Goal: Task Accomplishment & Management: Complete application form

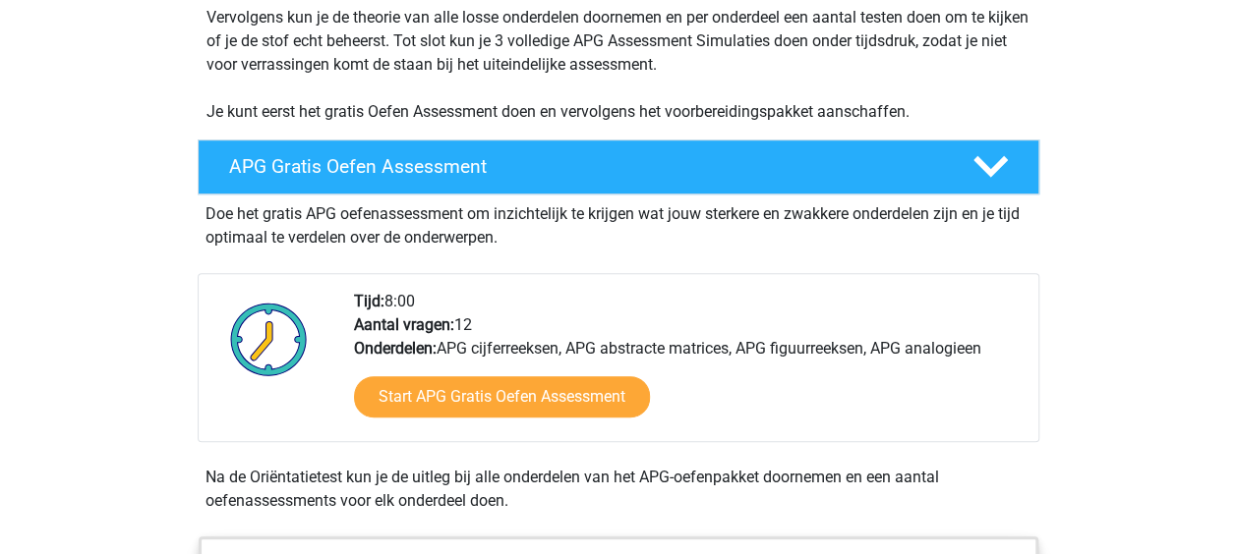
scroll to position [418, 0]
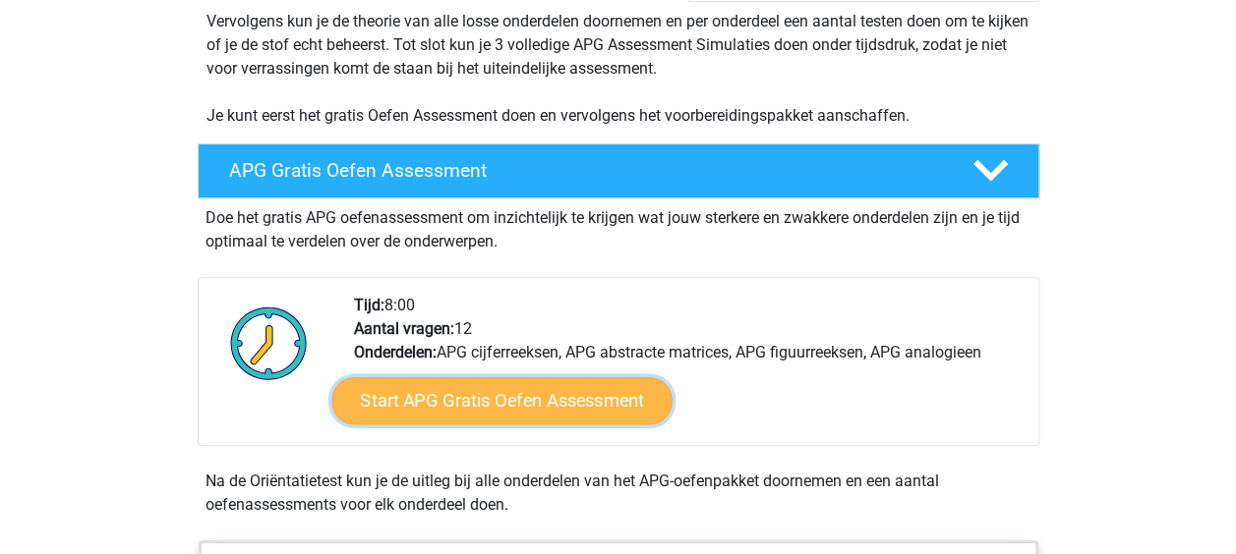
click at [633, 413] on link "Start APG Gratis Oefen Assessment" at bounding box center [501, 401] width 340 height 47
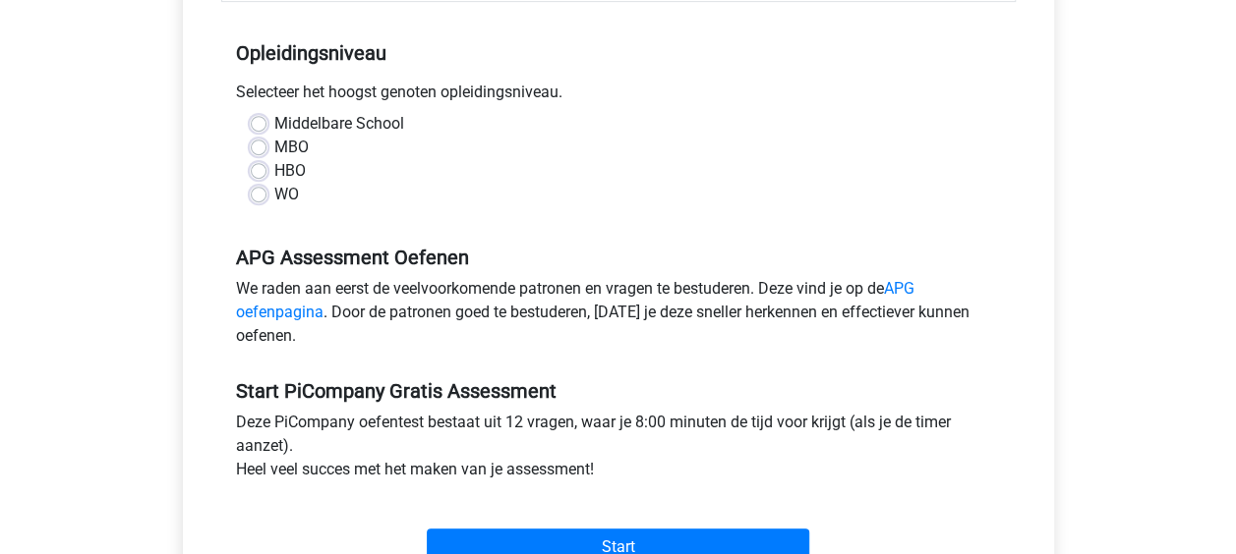
scroll to position [395, 0]
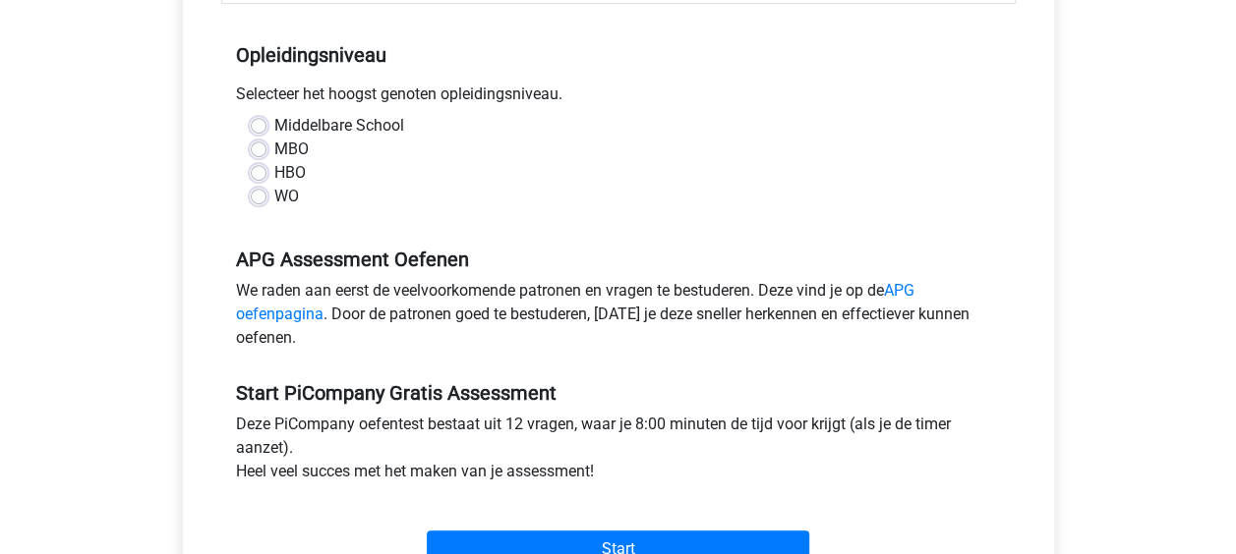
click at [274, 185] on label "HBO" at bounding box center [289, 173] width 31 height 24
click at [257, 181] on input "HBO" at bounding box center [259, 171] width 16 height 20
radio input "true"
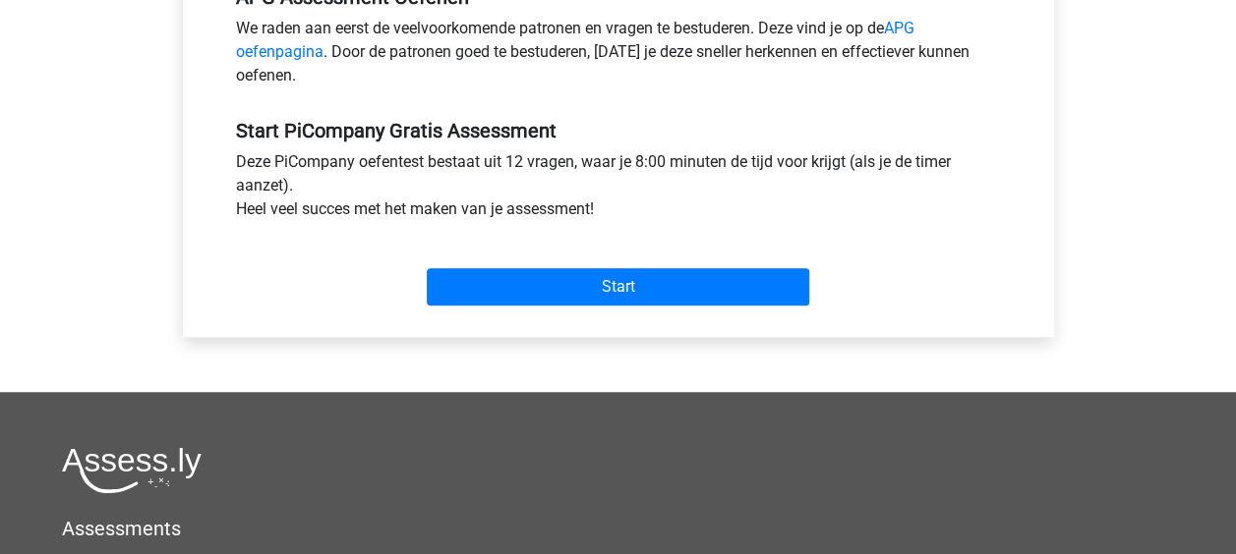
scroll to position [678, 0]
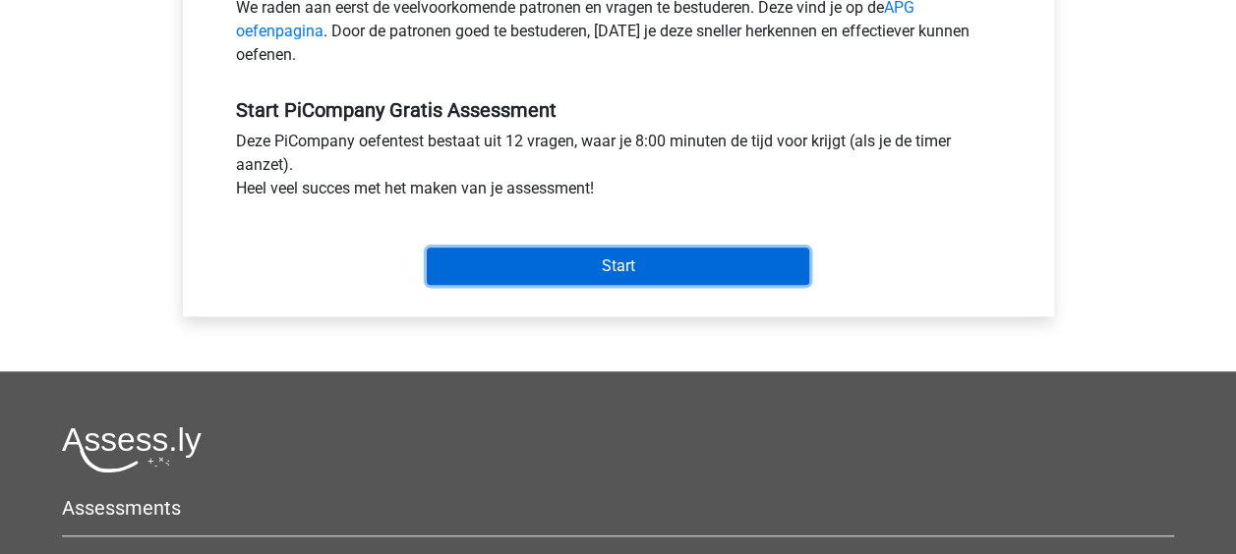
click at [641, 285] on input "Start" at bounding box center [618, 266] width 382 height 37
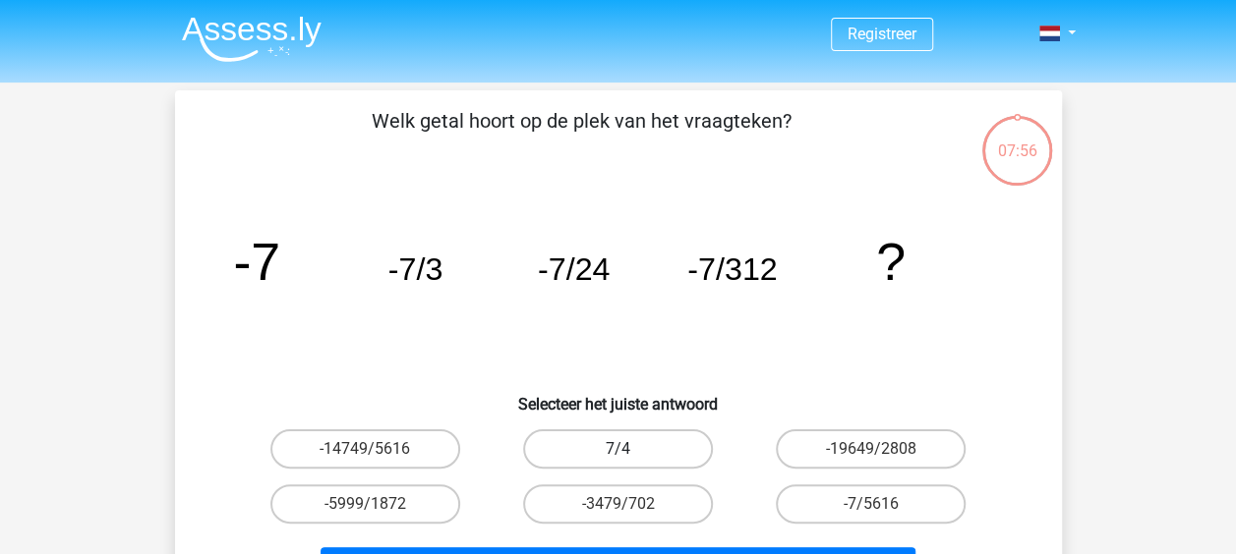
click at [629, 448] on label "7/4" at bounding box center [618, 449] width 190 height 39
click at [629, 449] on input "7/4" at bounding box center [623, 455] width 13 height 13
radio input "true"
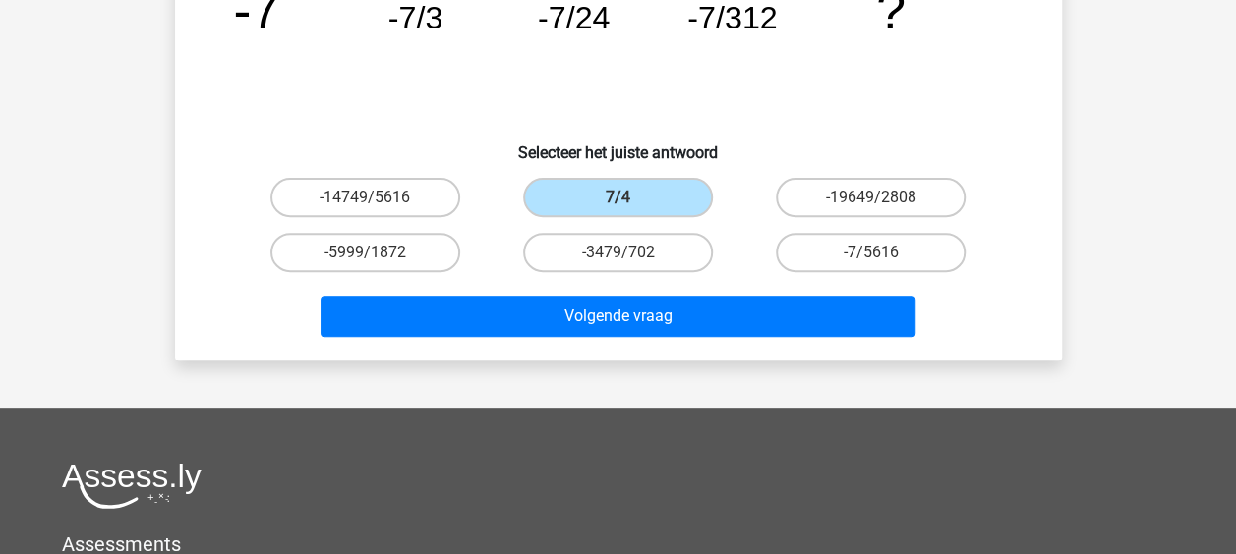
scroll to position [308, 0]
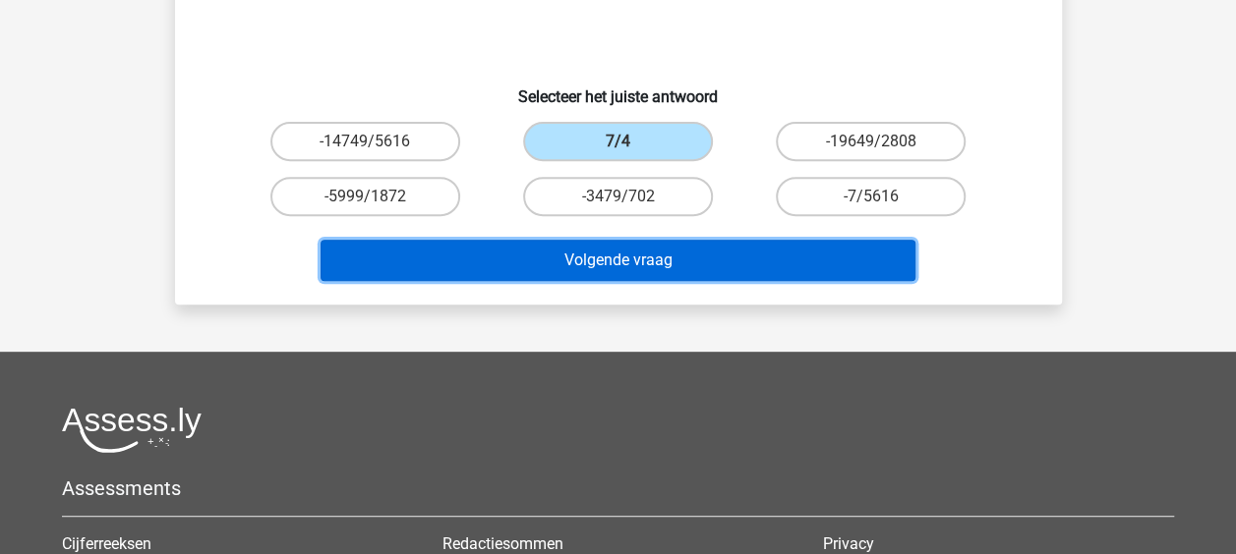
click at [663, 258] on button "Volgende vraag" at bounding box center [617, 260] width 595 height 41
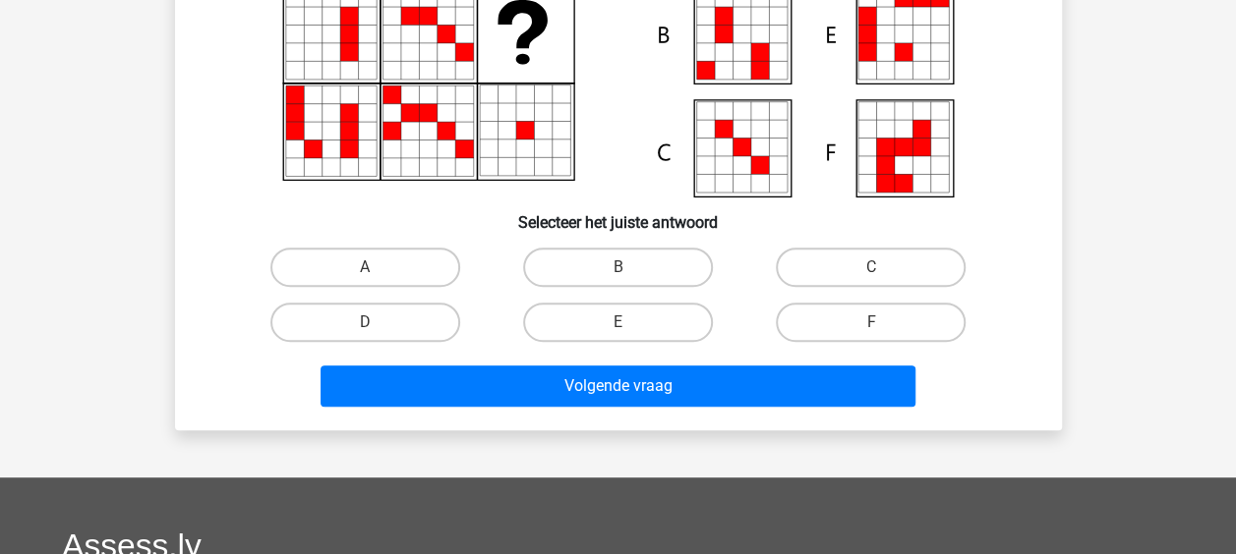
scroll to position [90, 0]
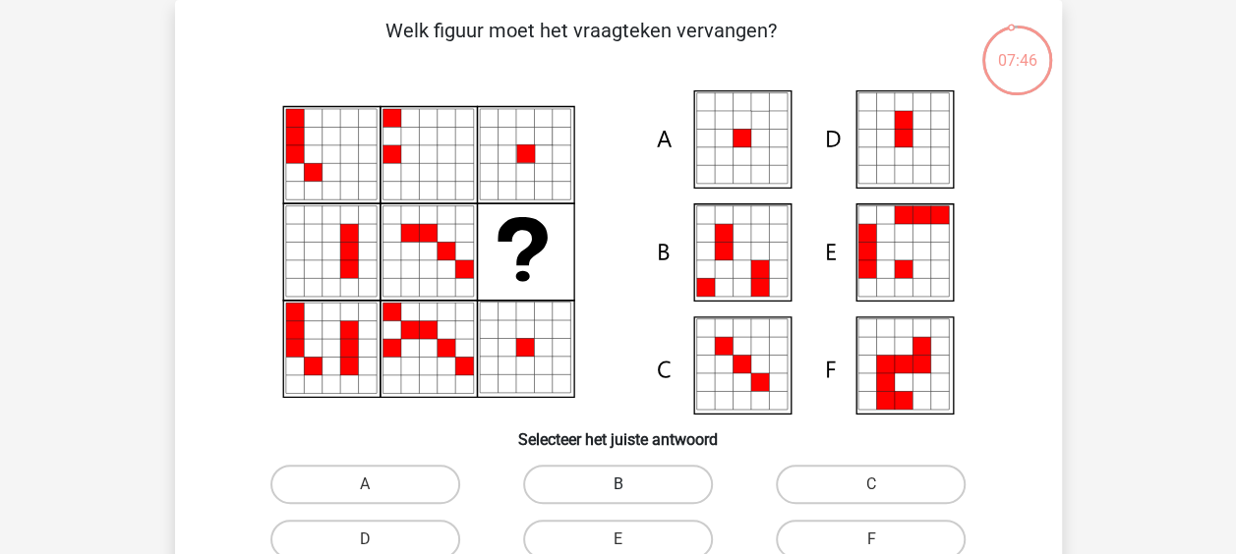
click at [590, 494] on label "B" at bounding box center [618, 484] width 190 height 39
click at [617, 494] on input "B" at bounding box center [623, 491] width 13 height 13
radio input "true"
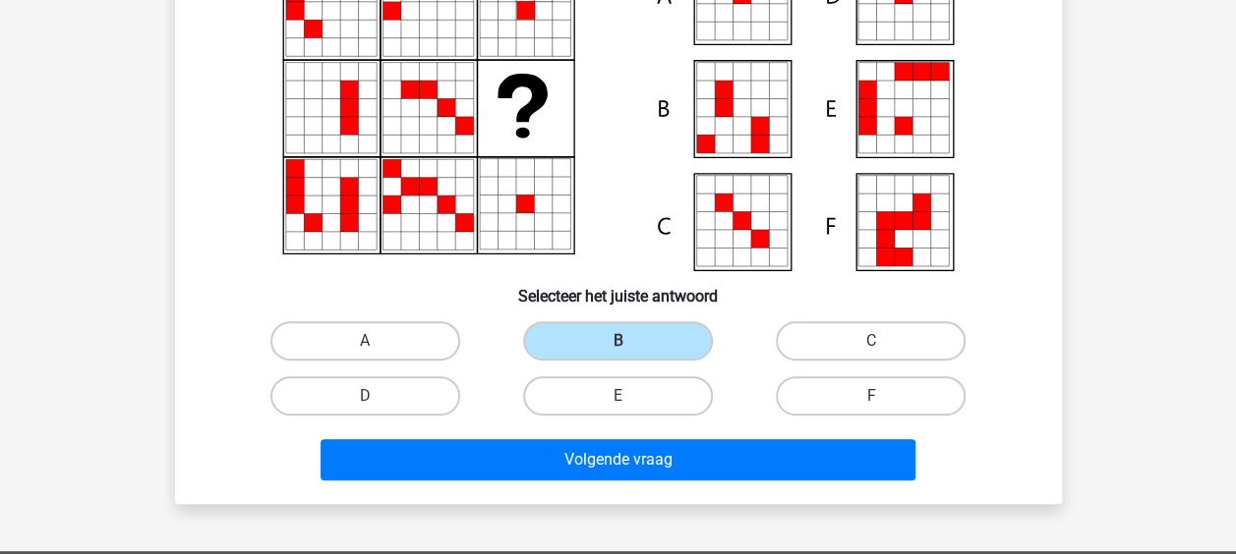
scroll to position [250, 0]
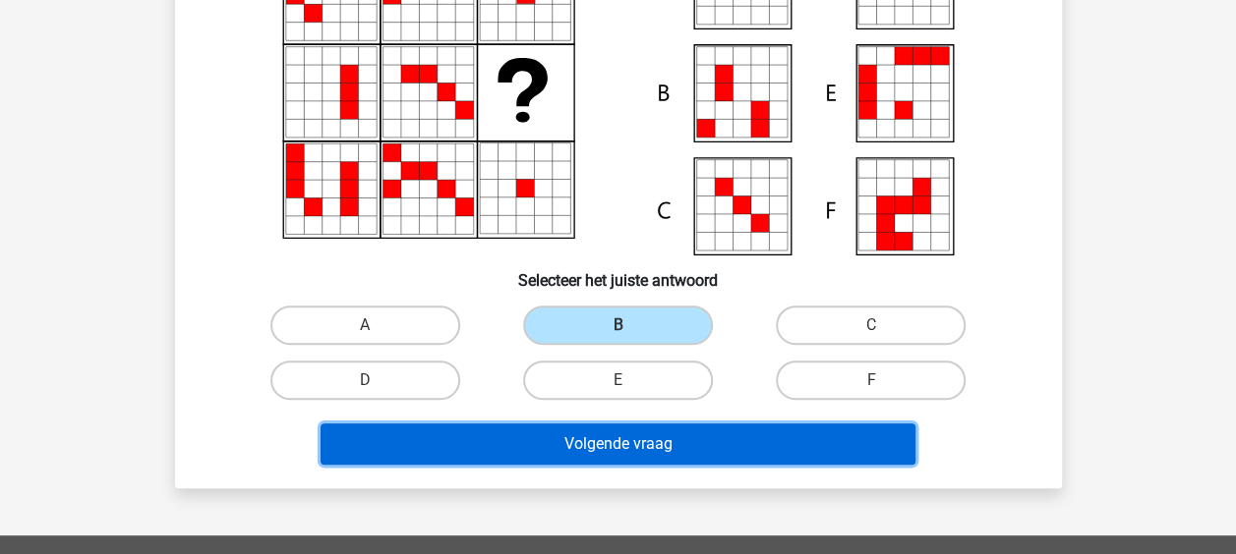
click at [741, 442] on button "Volgende vraag" at bounding box center [617, 444] width 595 height 41
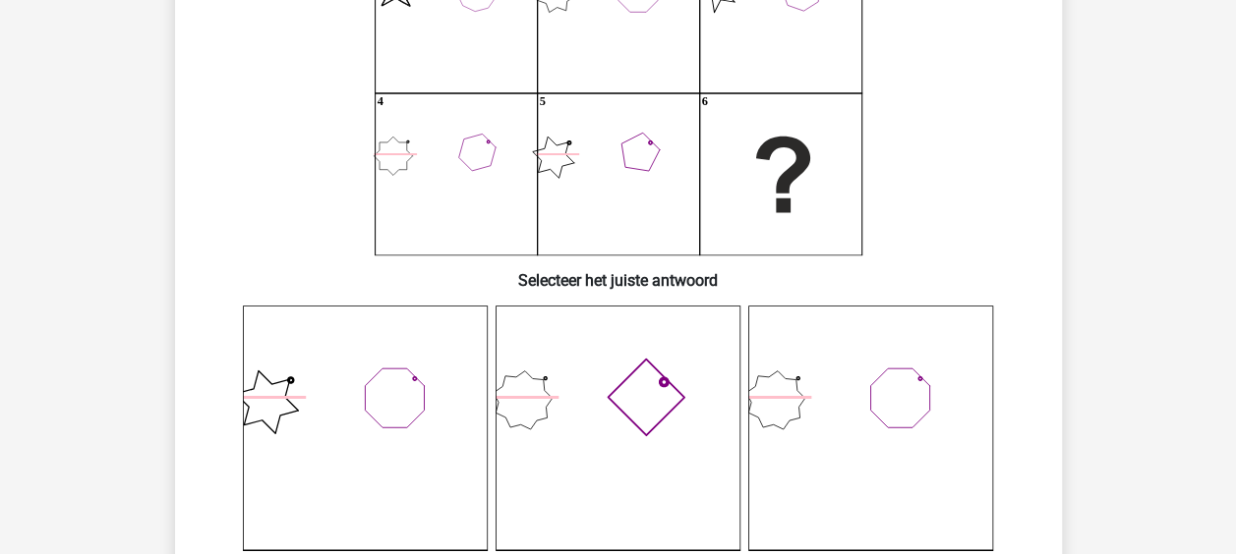
scroll to position [90, 0]
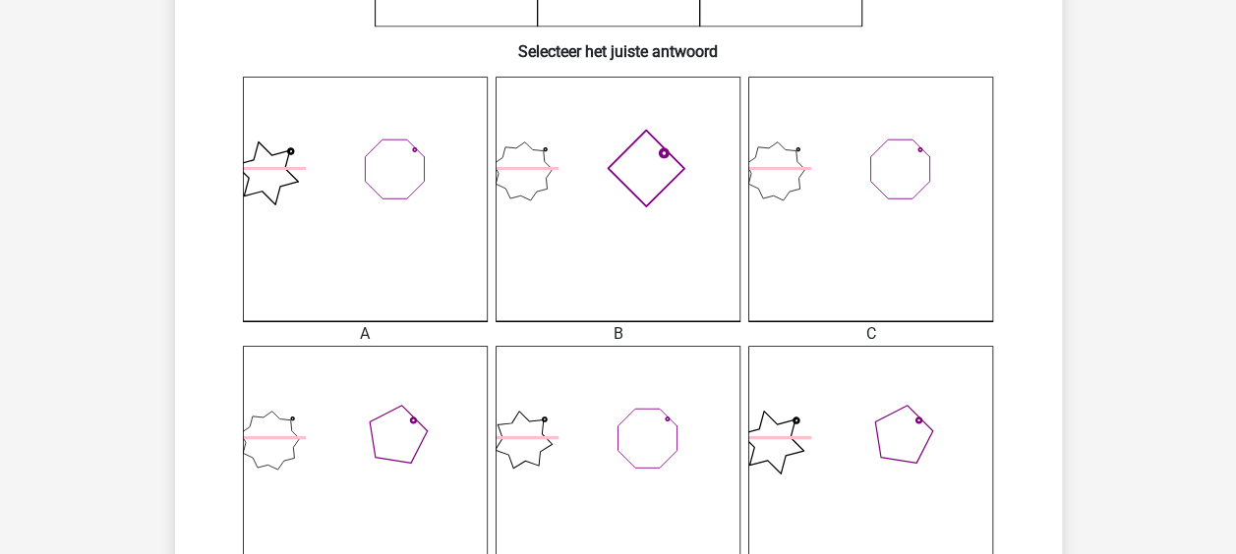
scroll to position [655, 0]
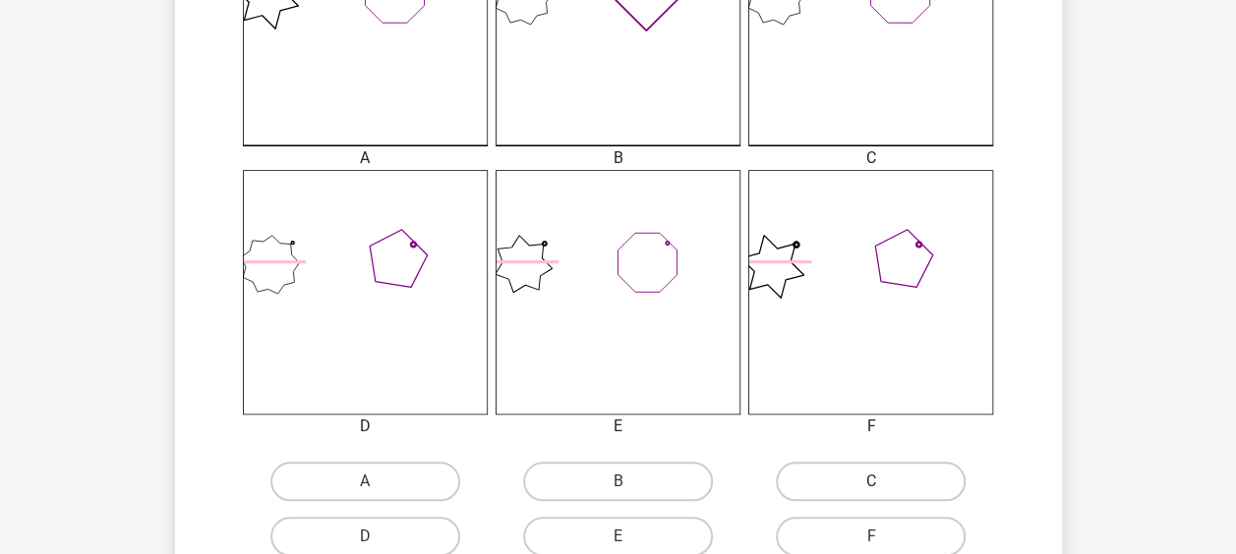
click at [843, 464] on label "C" at bounding box center [871, 481] width 190 height 39
click at [871, 482] on input "C" at bounding box center [877, 488] width 13 height 13
radio input "true"
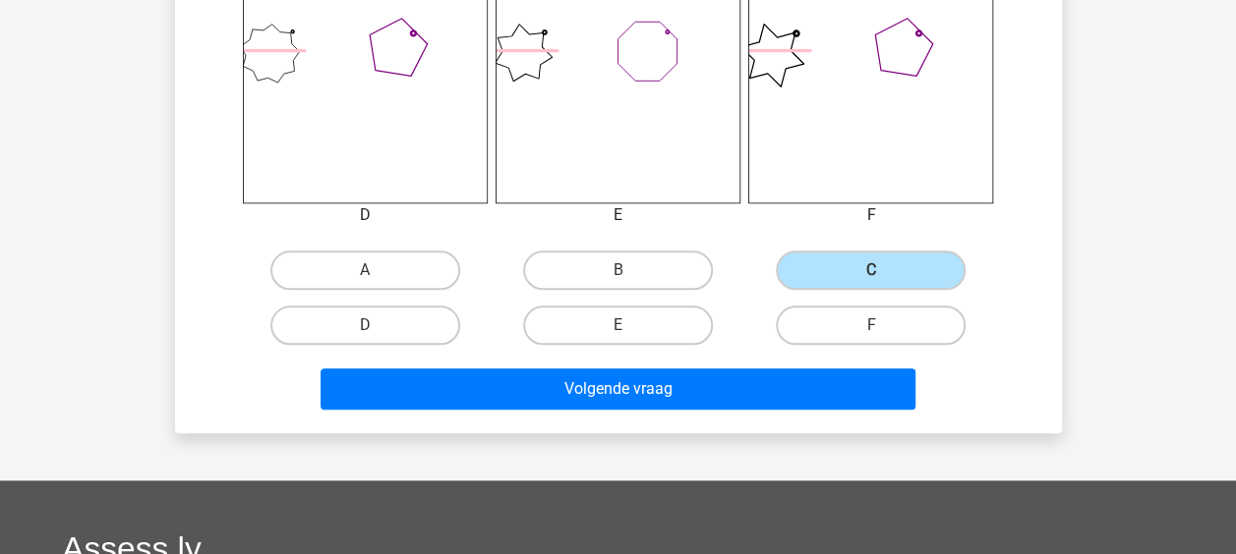
scroll to position [960, 0]
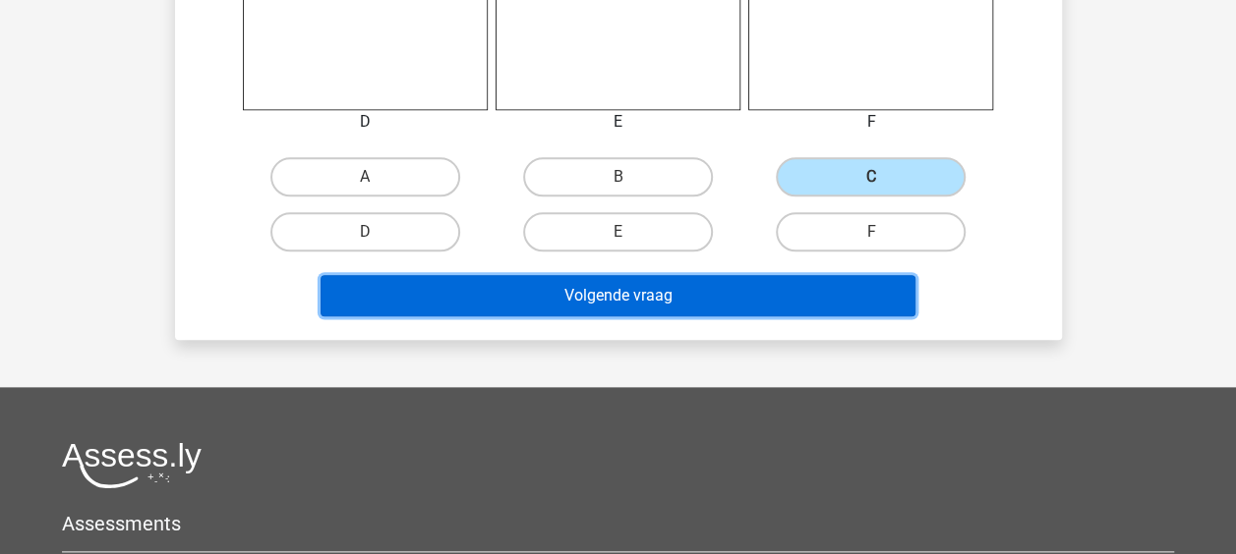
click at [712, 283] on button "Volgende vraag" at bounding box center [617, 295] width 595 height 41
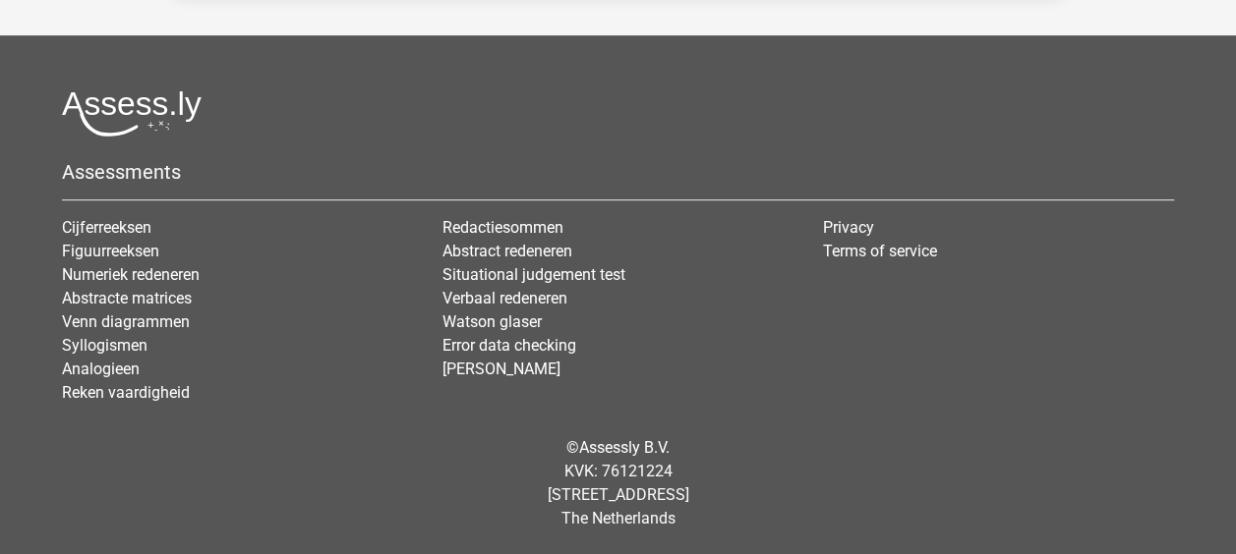
scroll to position [90, 0]
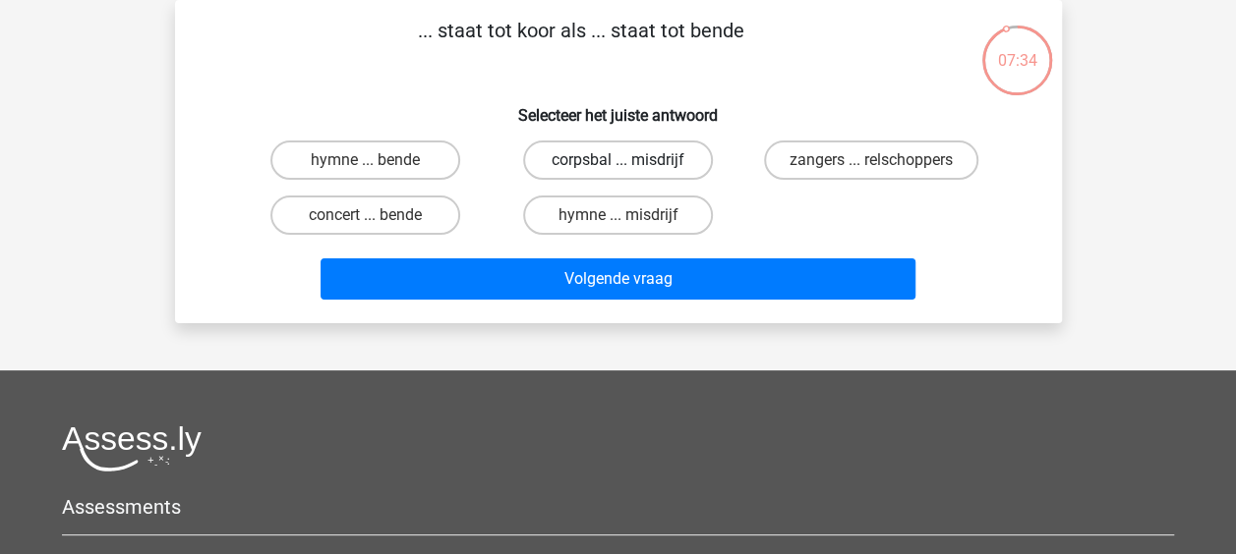
click at [584, 156] on label "corpsbal ... misdrijf" at bounding box center [618, 160] width 190 height 39
click at [617, 160] on input "corpsbal ... misdrijf" at bounding box center [623, 166] width 13 height 13
radio input "true"
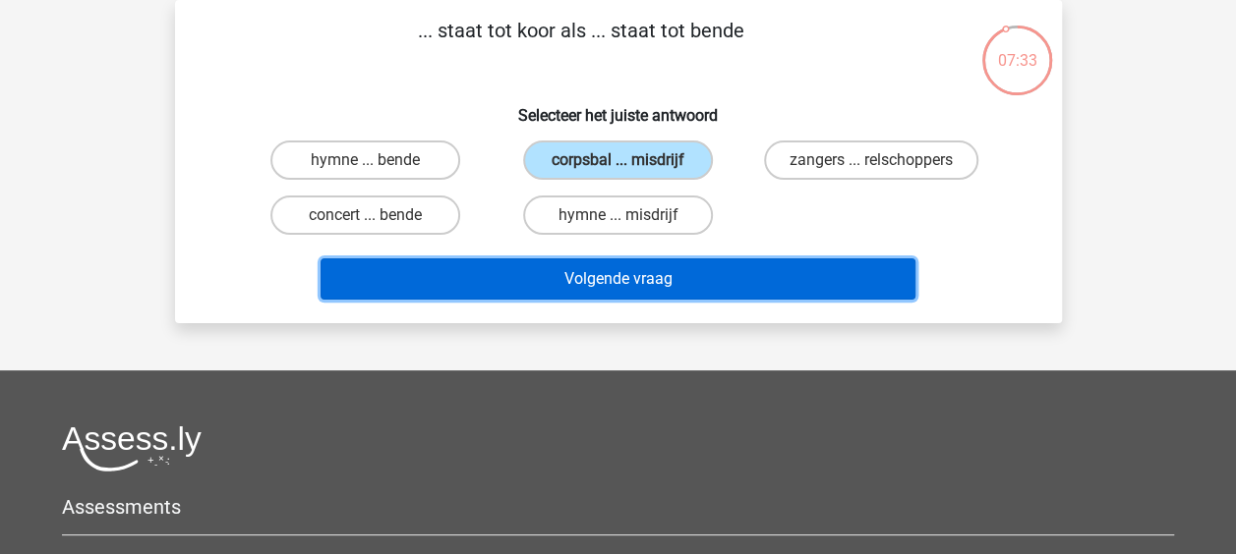
click at [591, 271] on button "Volgende vraag" at bounding box center [617, 279] width 595 height 41
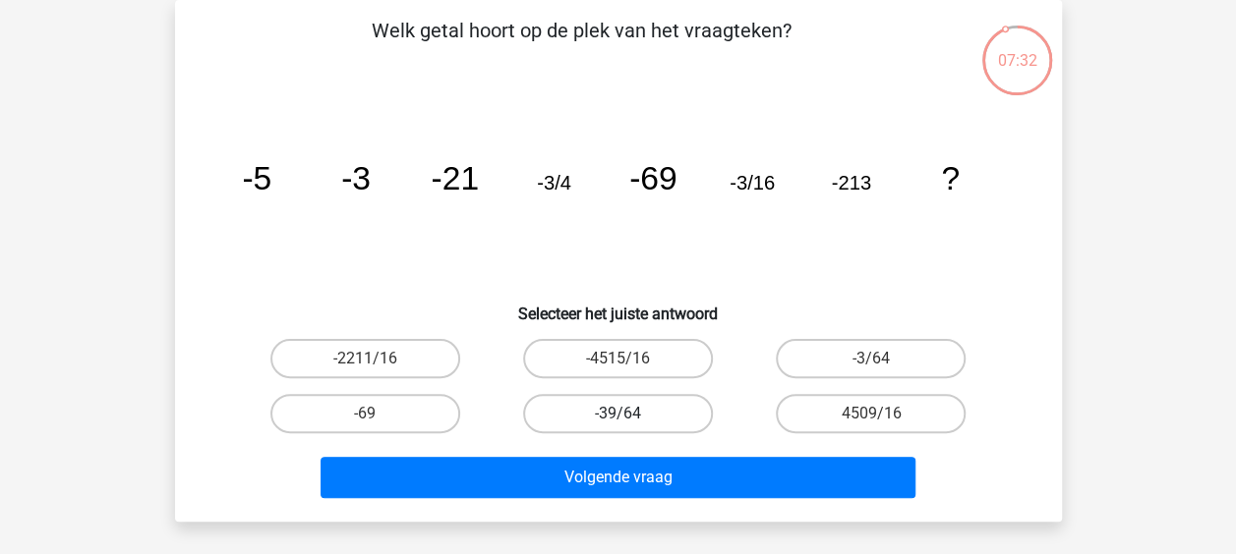
click at [612, 419] on label "-39/64" at bounding box center [618, 413] width 190 height 39
click at [617, 419] on input "-39/64" at bounding box center [623, 420] width 13 height 13
radio input "true"
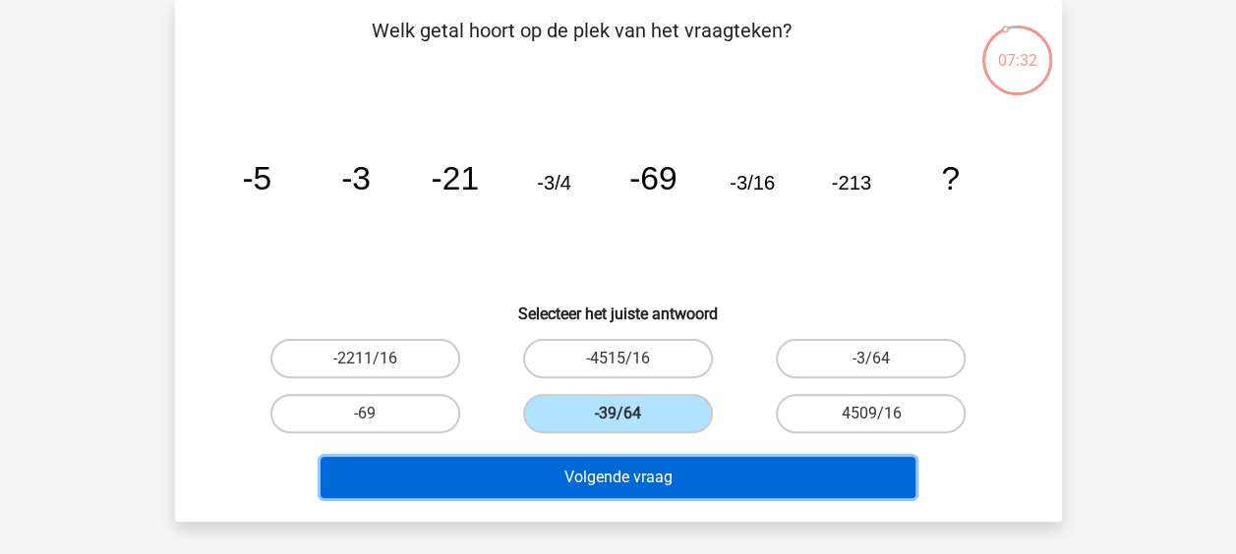
click at [616, 482] on button "Volgende vraag" at bounding box center [617, 477] width 595 height 41
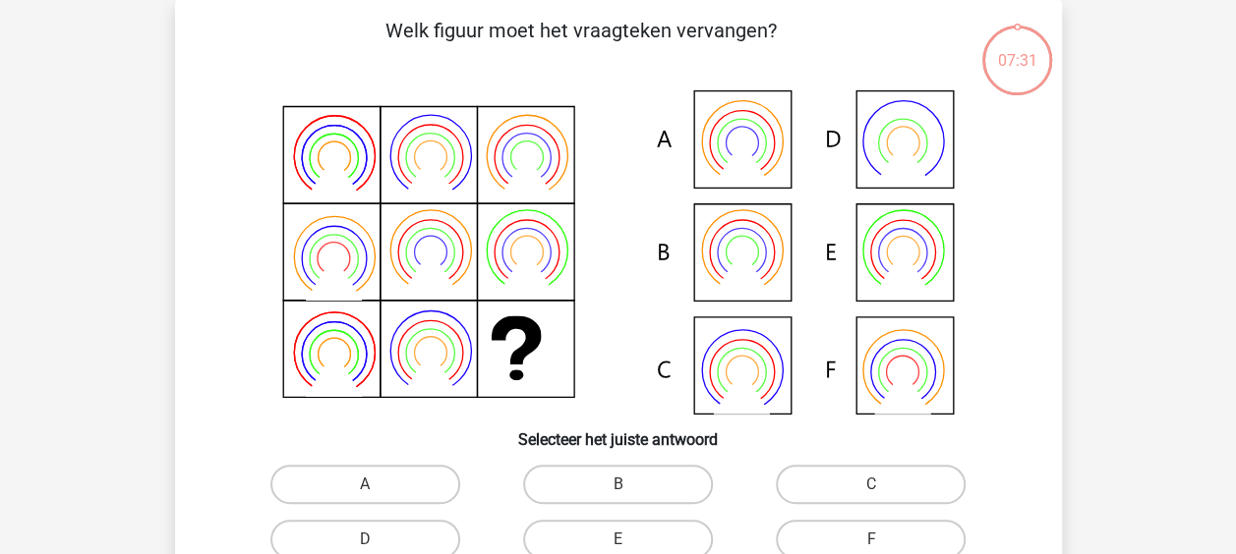
click at [616, 482] on label "B" at bounding box center [618, 484] width 190 height 39
click at [617, 485] on input "B" at bounding box center [623, 491] width 13 height 13
radio input "true"
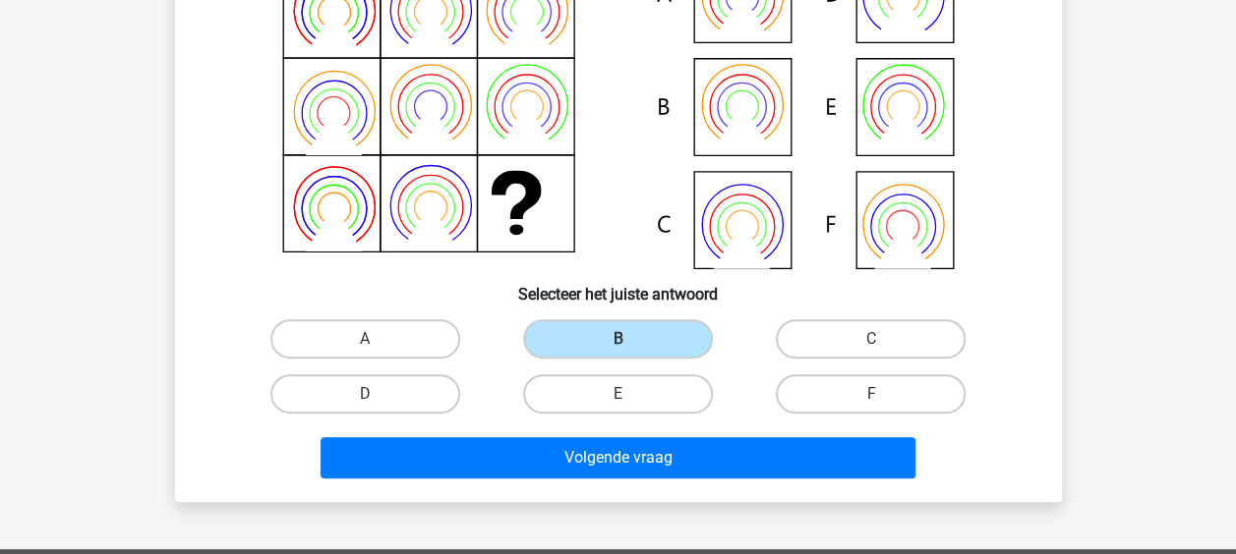
scroll to position [470, 0]
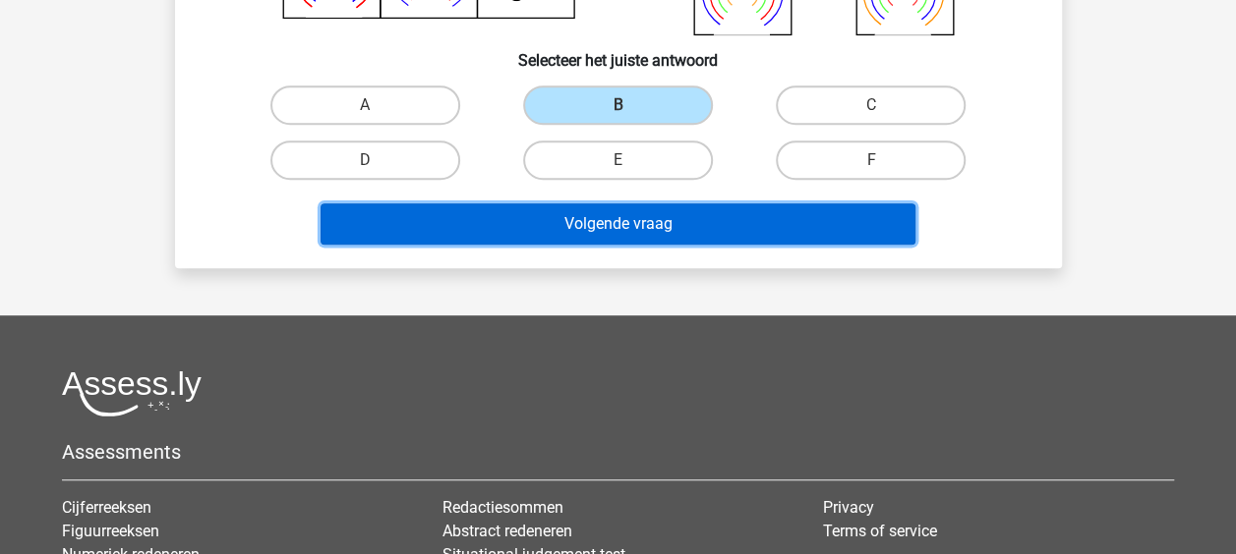
click at [663, 223] on button "Volgende vraag" at bounding box center [617, 224] width 595 height 41
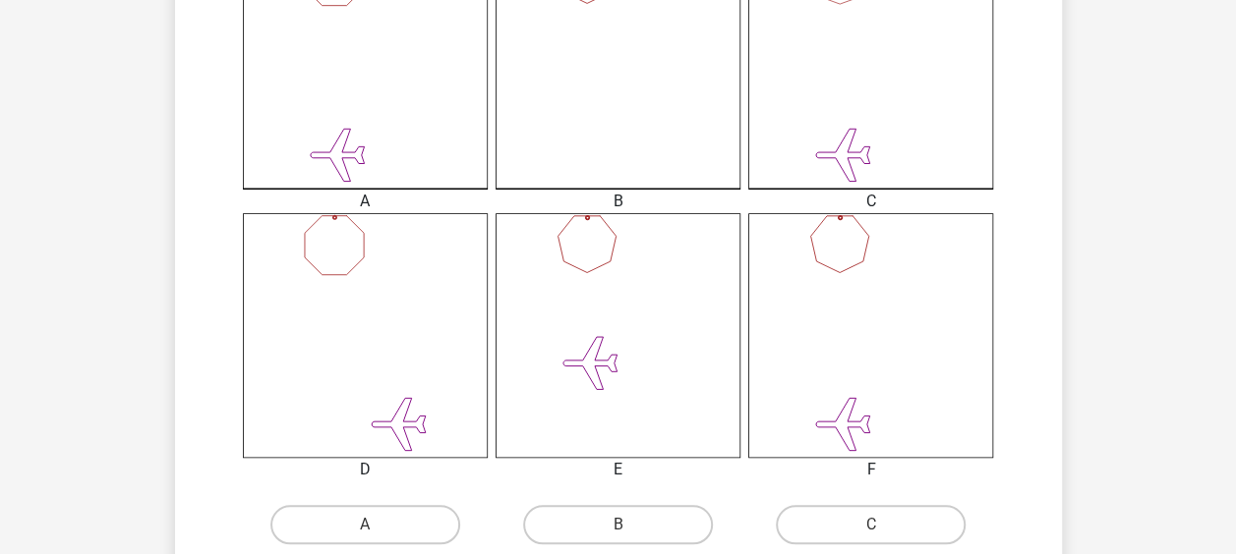
scroll to position [636, 0]
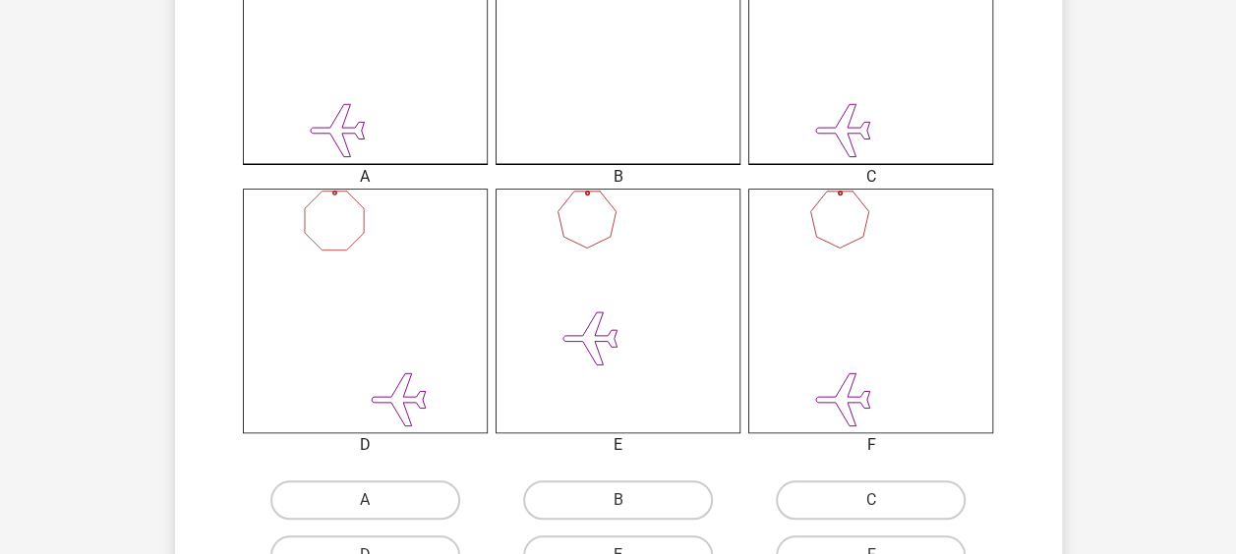
click at [995, 301] on div at bounding box center [870, 311] width 274 height 245
click at [903, 333] on icon at bounding box center [870, 311] width 245 height 245
click at [847, 489] on label "C" at bounding box center [871, 500] width 190 height 39
click at [871, 500] on input "C" at bounding box center [877, 506] width 13 height 13
radio input "true"
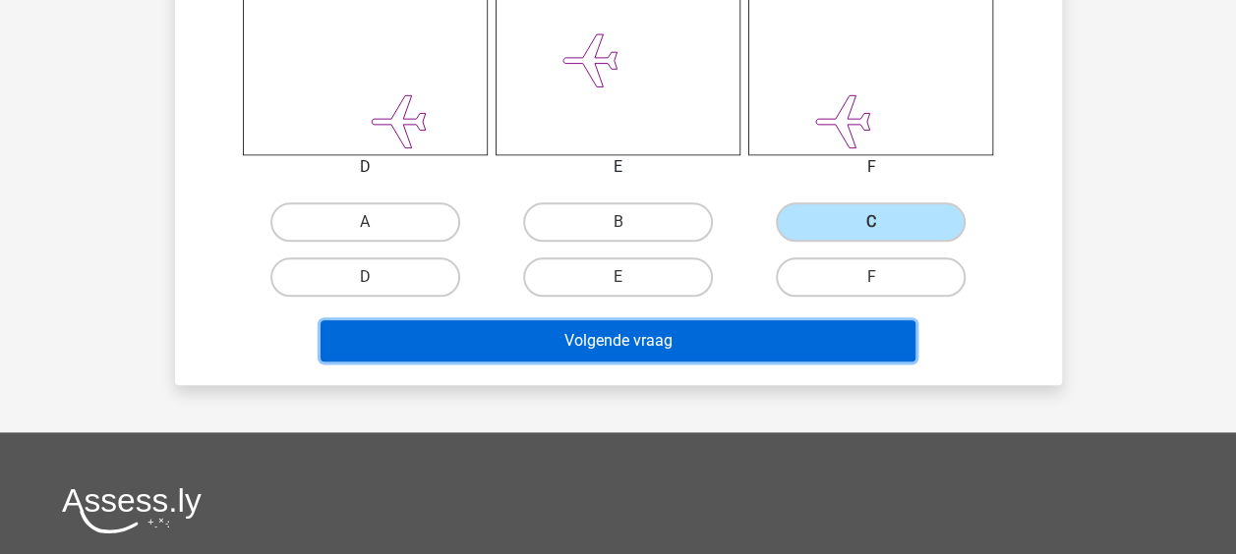
click at [738, 326] on button "Volgende vraag" at bounding box center [617, 340] width 595 height 41
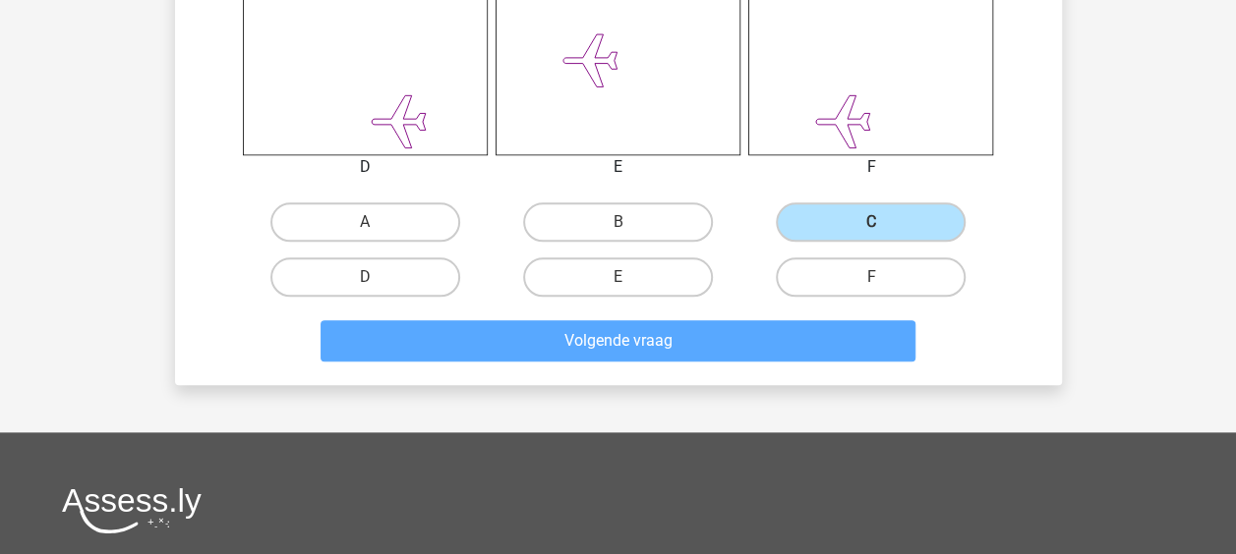
scroll to position [90, 0]
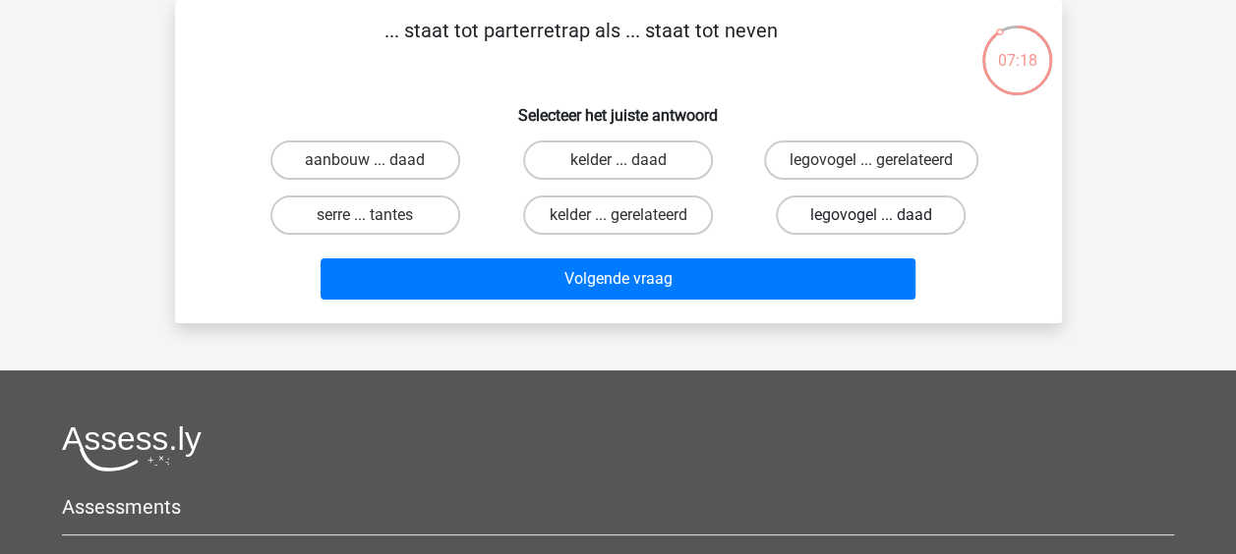
click at [856, 229] on label "legovogel ... daad" at bounding box center [871, 215] width 190 height 39
click at [871, 228] on input "legovogel ... daad" at bounding box center [877, 221] width 13 height 13
radio input "true"
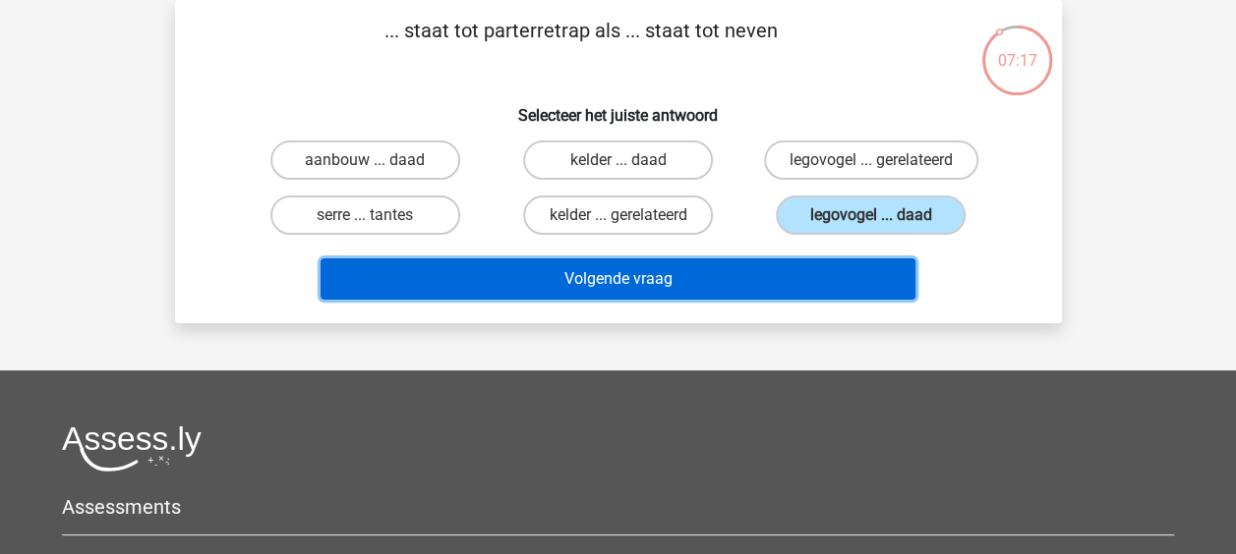
click at [805, 282] on button "Volgende vraag" at bounding box center [617, 279] width 595 height 41
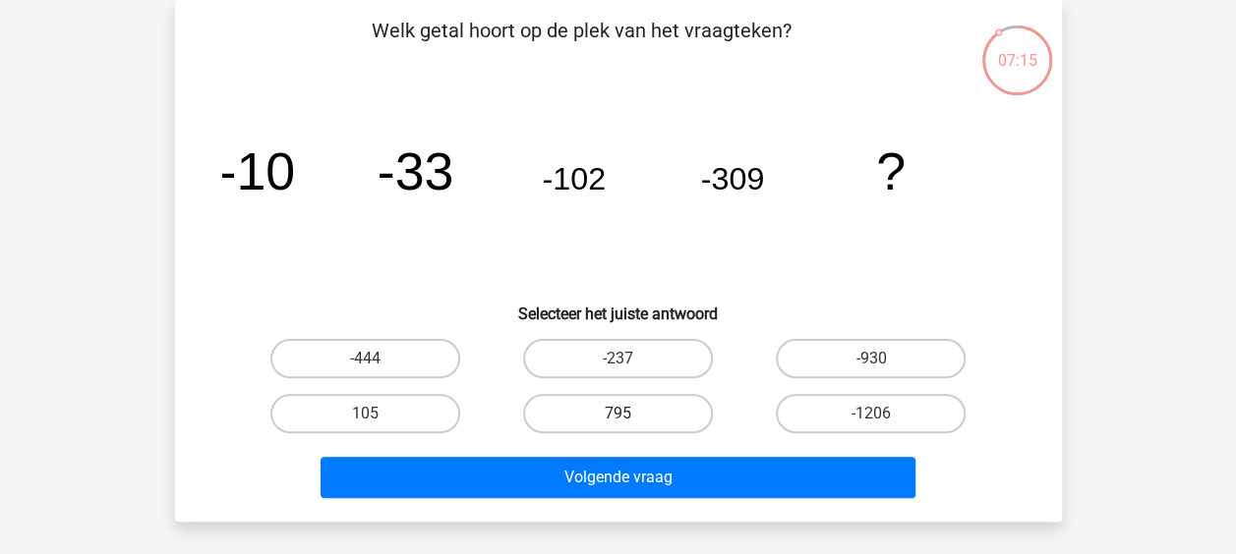
click at [619, 409] on label "795" at bounding box center [618, 413] width 190 height 39
click at [619, 414] on input "795" at bounding box center [623, 420] width 13 height 13
radio input "true"
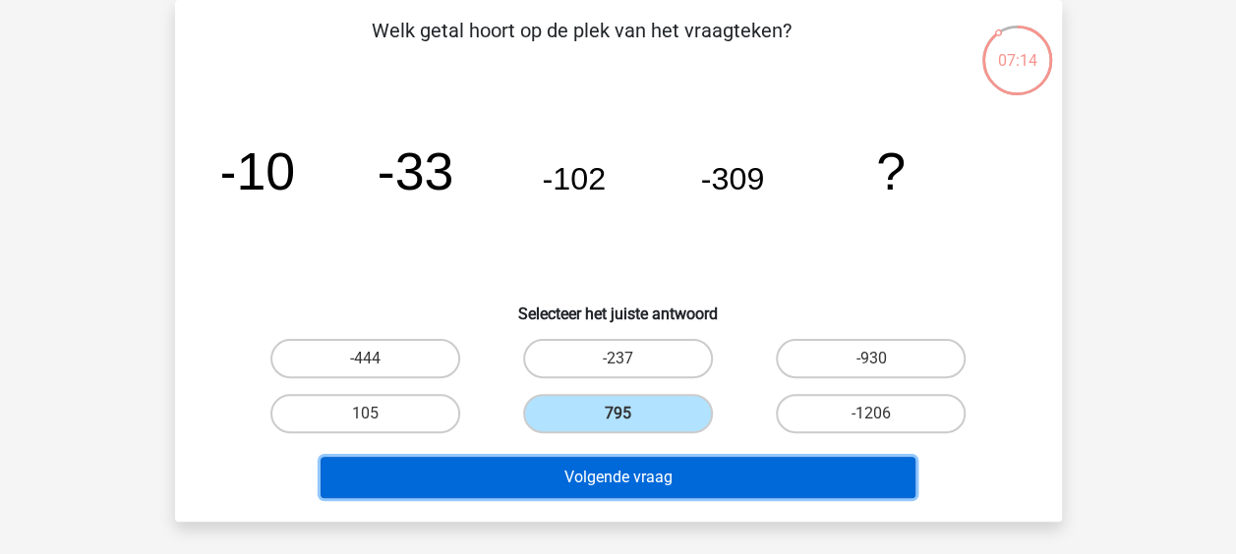
click at [610, 470] on button "Volgende vraag" at bounding box center [617, 477] width 595 height 41
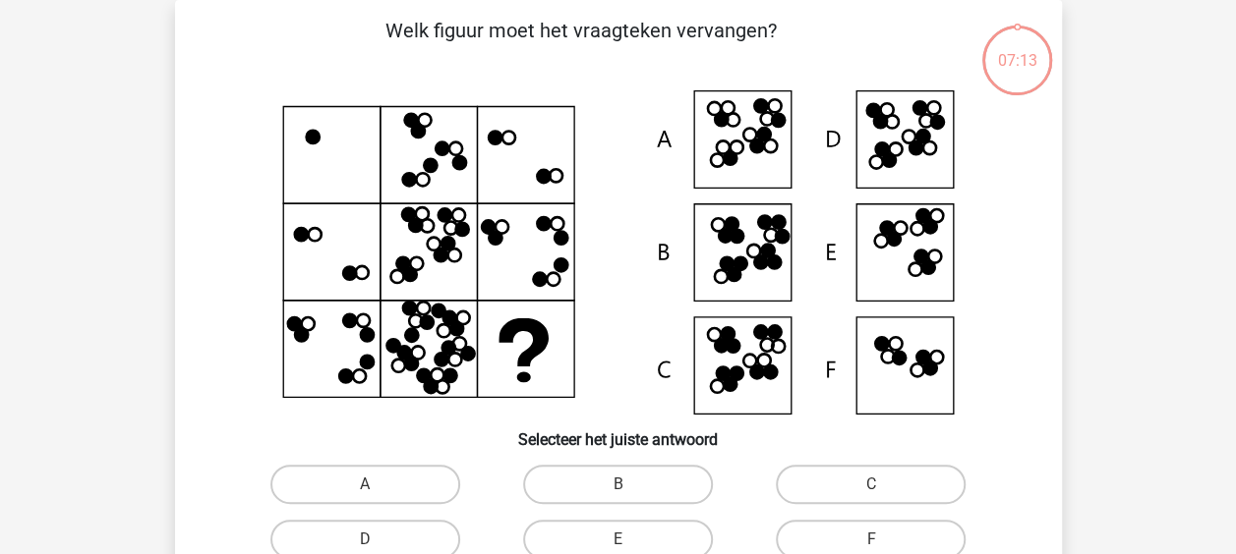
click at [610, 470] on label "B" at bounding box center [618, 484] width 190 height 39
click at [617, 485] on input "B" at bounding box center [623, 491] width 13 height 13
radio input "true"
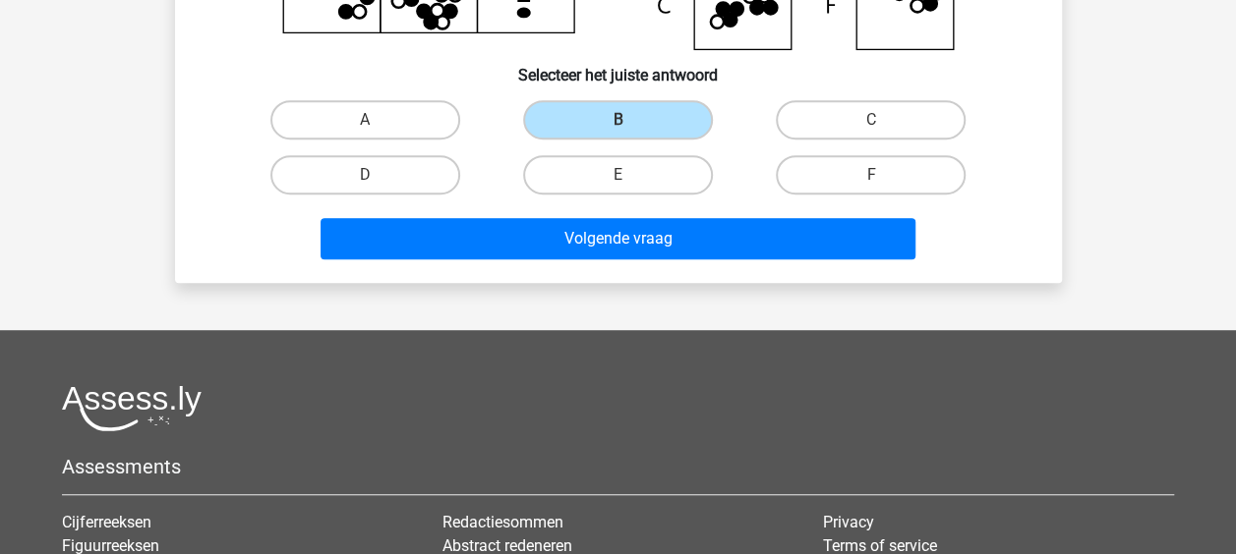
scroll to position [467, 0]
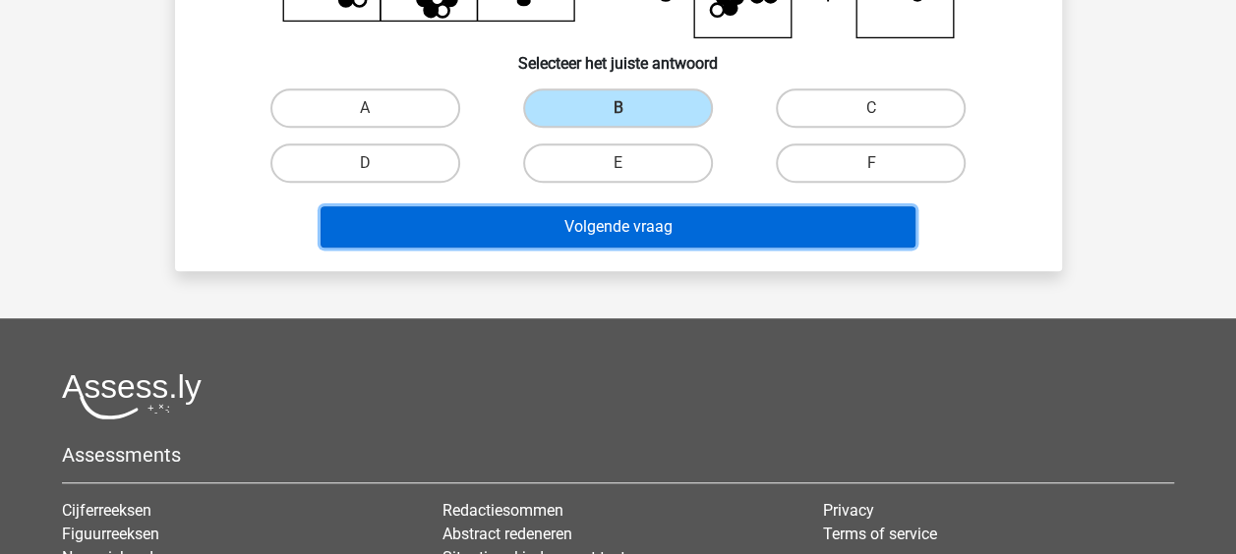
click at [785, 228] on button "Volgende vraag" at bounding box center [617, 226] width 595 height 41
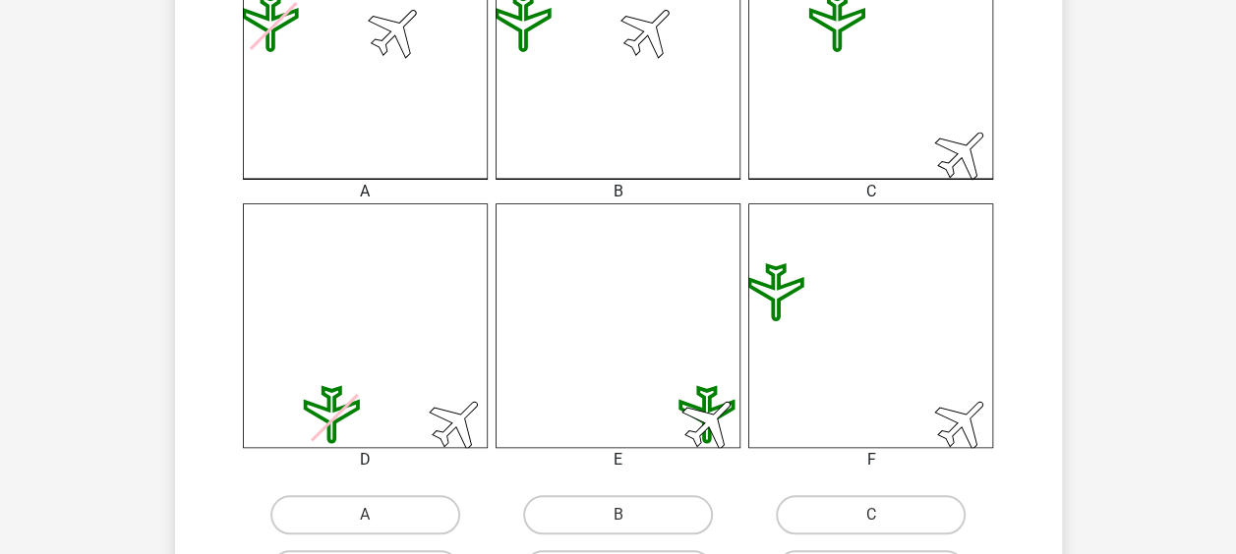
scroll to position [785, 0]
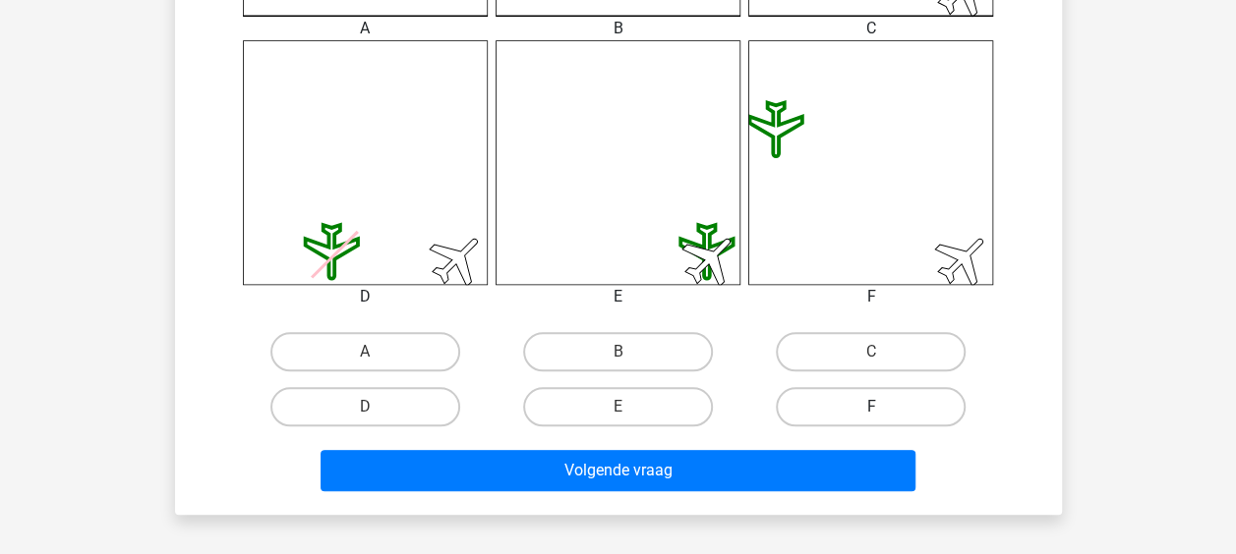
click at [839, 397] on label "F" at bounding box center [871, 406] width 190 height 39
click at [871, 407] on input "F" at bounding box center [877, 413] width 13 height 13
radio input "true"
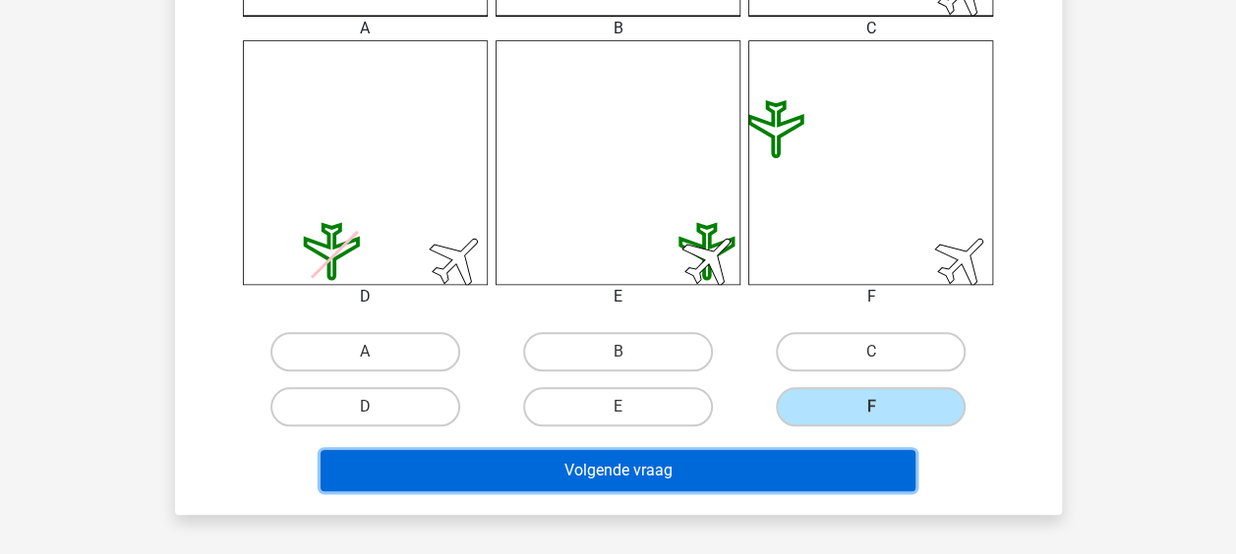
click at [741, 472] on button "Volgende vraag" at bounding box center [617, 470] width 595 height 41
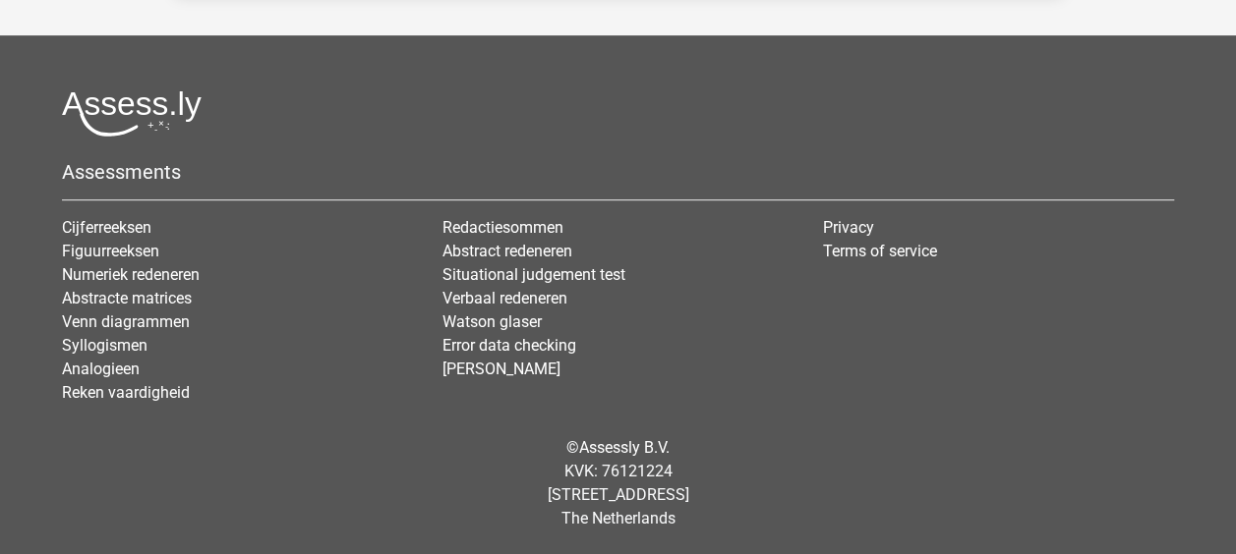
scroll to position [90, 0]
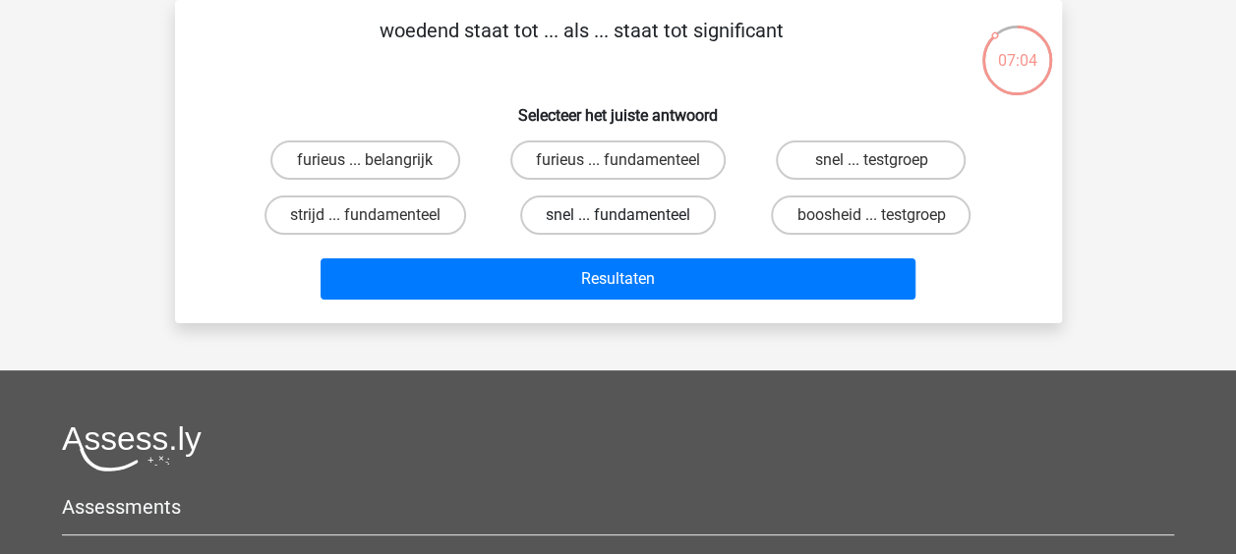
click at [635, 215] on label "snel ... fundamenteel" at bounding box center [618, 215] width 196 height 39
click at [630, 215] on input "snel ... fundamenteel" at bounding box center [623, 221] width 13 height 13
radio input "true"
click at [608, 256] on div "Resultaten" at bounding box center [618, 275] width 824 height 65
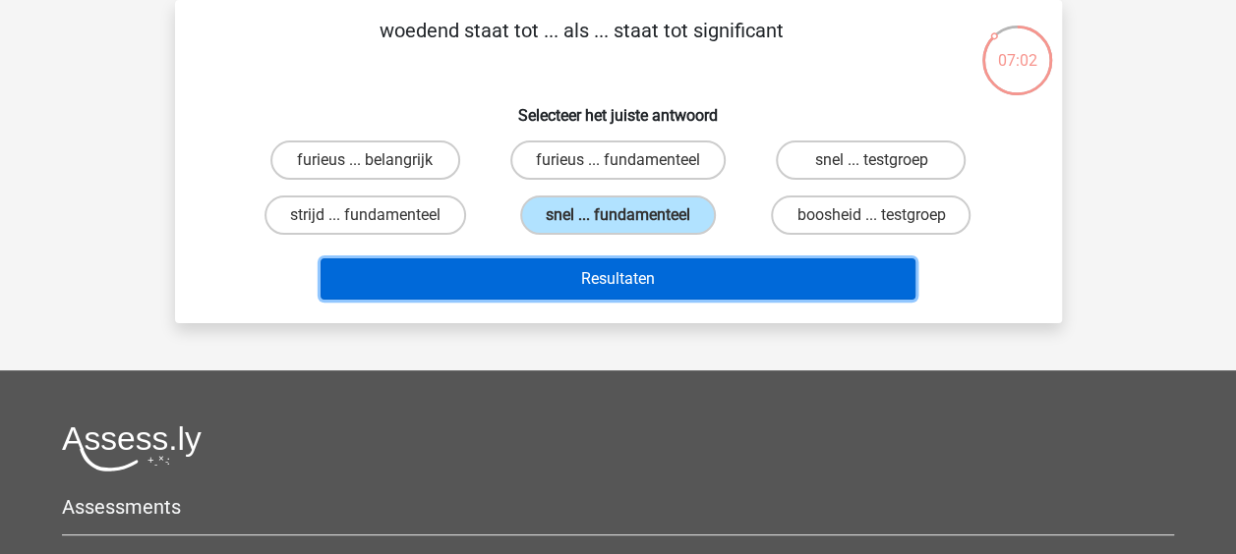
click at [606, 272] on button "Resultaten" at bounding box center [617, 279] width 595 height 41
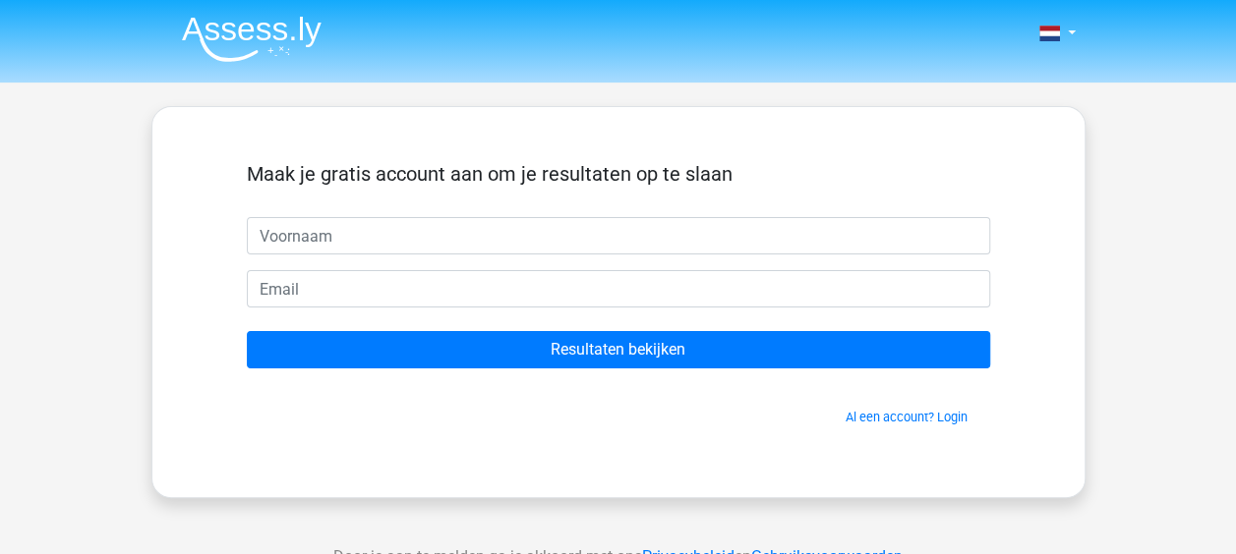
click at [634, 252] on input "text" at bounding box center [618, 235] width 743 height 37
click at [1040, 224] on div "Maak je gratis account aan om je resultaten op te slaan Resultaten bekijken Al …" at bounding box center [618, 302] width 934 height 392
